Goal: Task Accomplishment & Management: Manage account settings

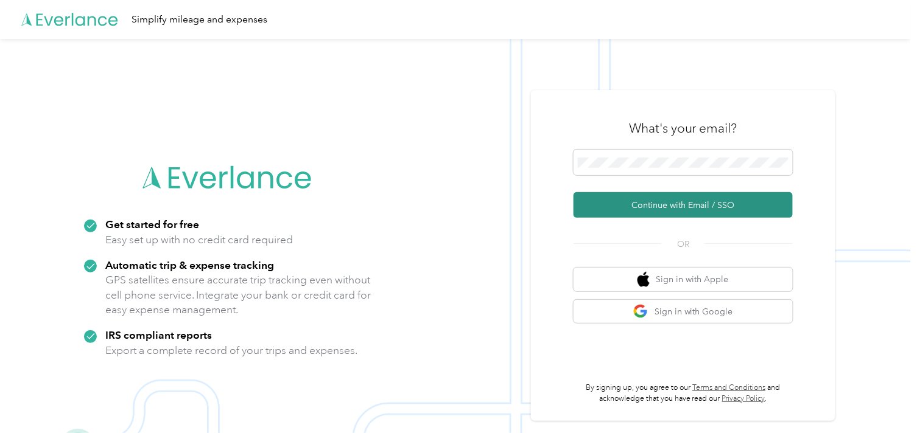
click at [686, 209] on button "Continue with Email / SSO" at bounding box center [682, 205] width 219 height 26
click at [685, 197] on button "Continue with Email / SSO" at bounding box center [682, 205] width 219 height 26
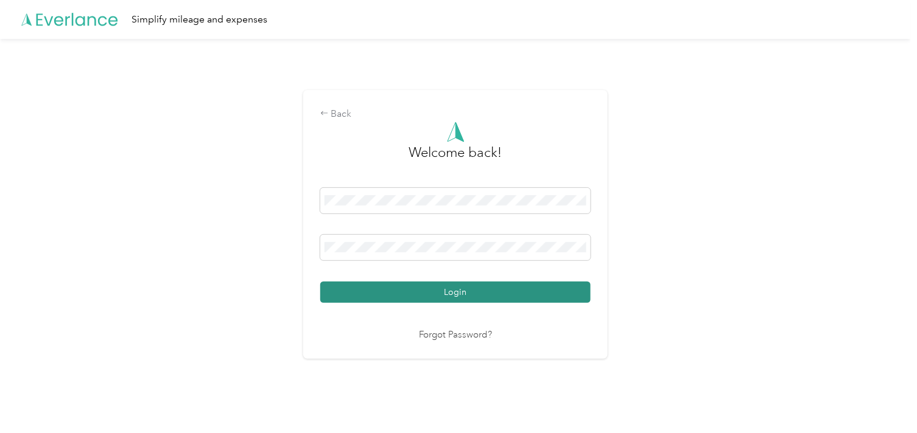
click at [418, 289] on button "Login" at bounding box center [455, 292] width 270 height 21
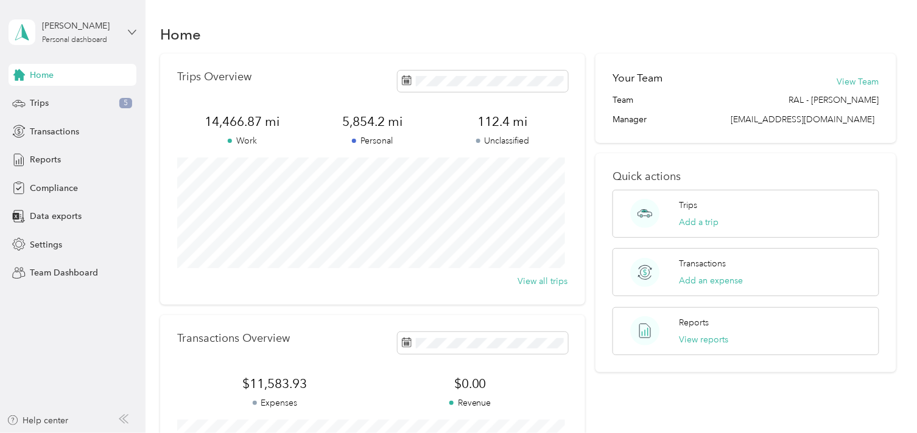
click at [130, 29] on icon at bounding box center [132, 32] width 9 height 9
click at [79, 102] on div "Team dashboard" at bounding box center [136, 99] width 239 height 21
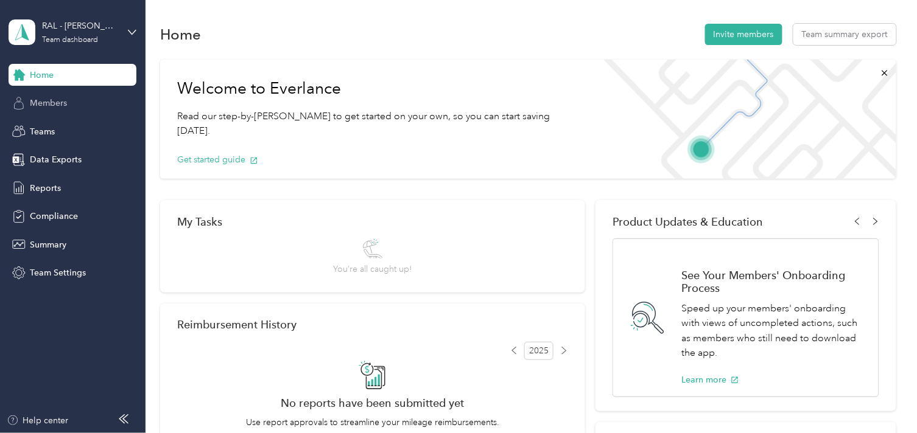
click at [56, 102] on span "Members" at bounding box center [48, 103] width 37 height 13
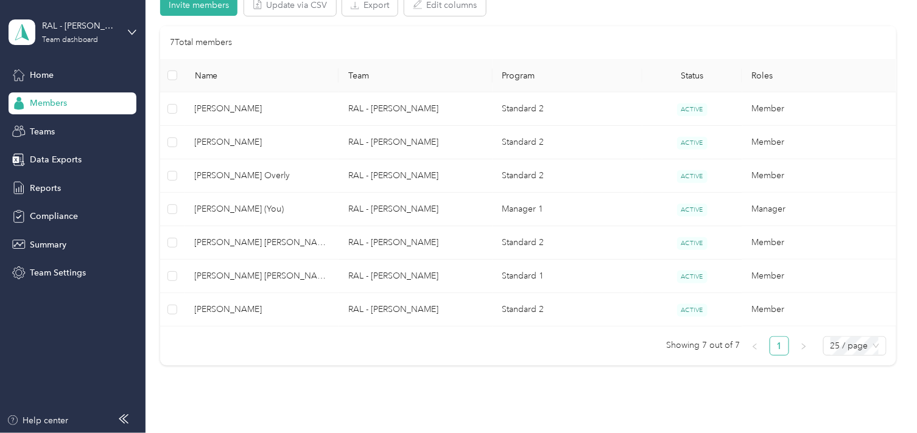
scroll to position [270, 0]
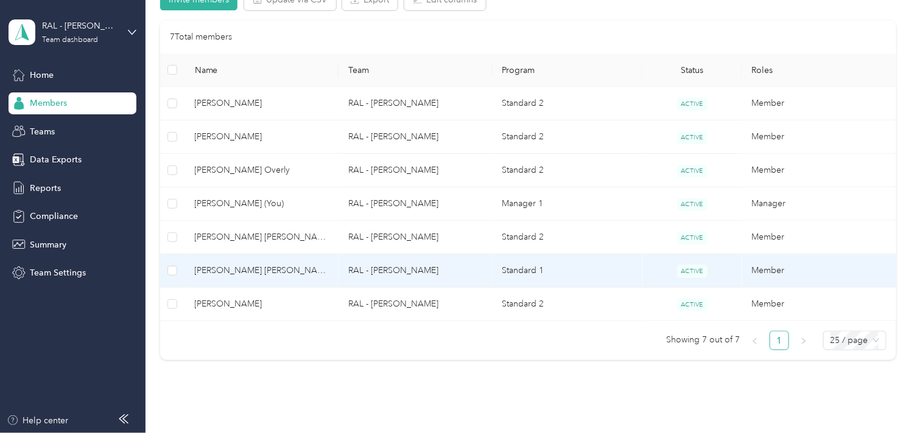
click at [277, 270] on span "[PERSON_NAME] [PERSON_NAME]" at bounding box center [262, 270] width 135 height 13
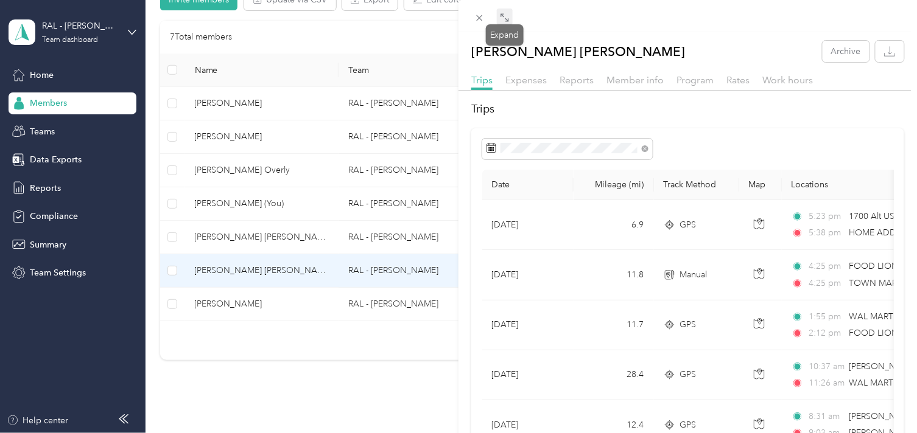
click at [502, 15] on icon at bounding box center [505, 18] width 10 height 10
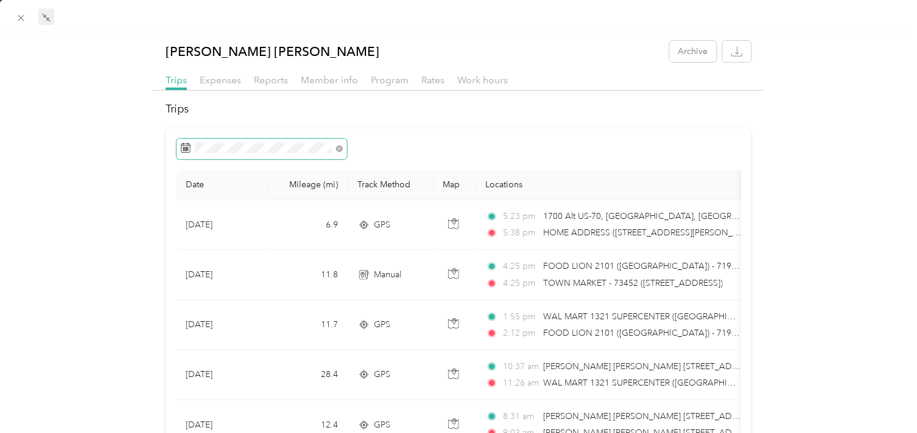
click at [332, 151] on span at bounding box center [337, 148] width 11 height 9
click at [184, 150] on icon at bounding box center [186, 148] width 10 height 10
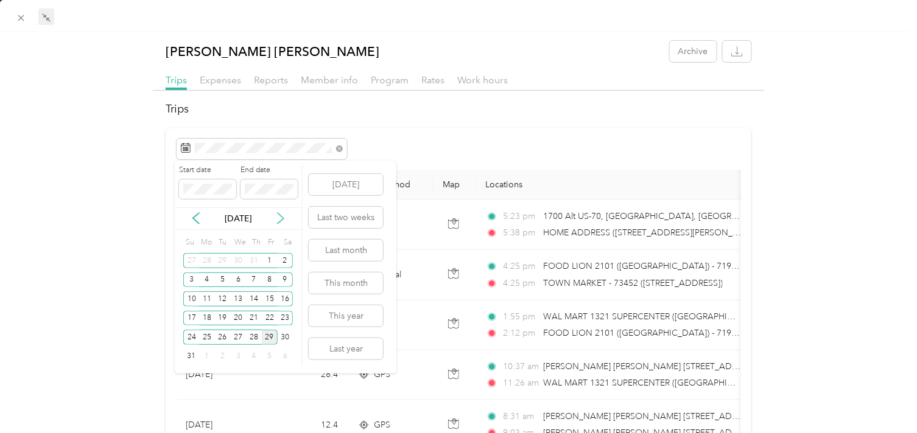
click at [282, 217] on icon at bounding box center [281, 219] width 6 height 11
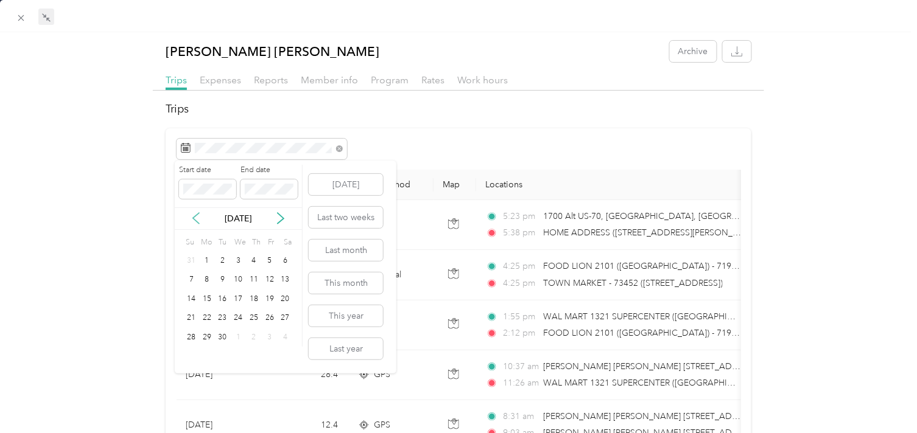
click at [198, 223] on icon at bounding box center [196, 219] width 6 height 11
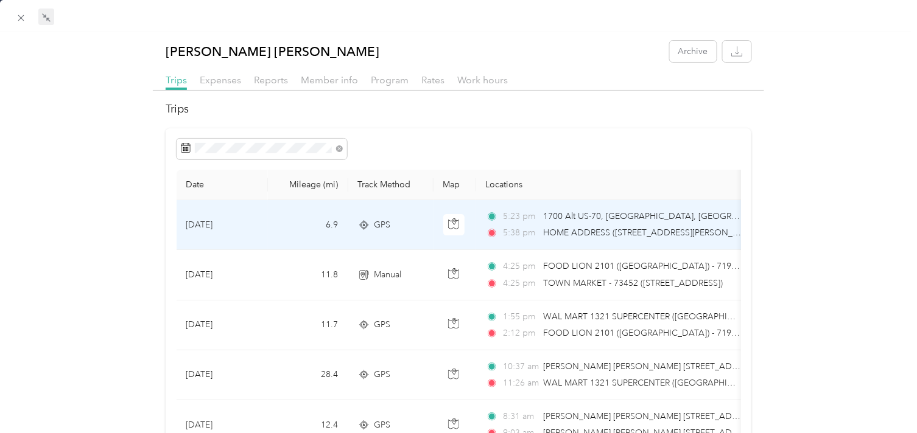
click at [595, 216] on span "1700 Alt US-70, [GEOGRAPHIC_DATA], [GEOGRAPHIC_DATA]" at bounding box center [664, 216] width 243 height 10
